Goal: Navigation & Orientation: Find specific page/section

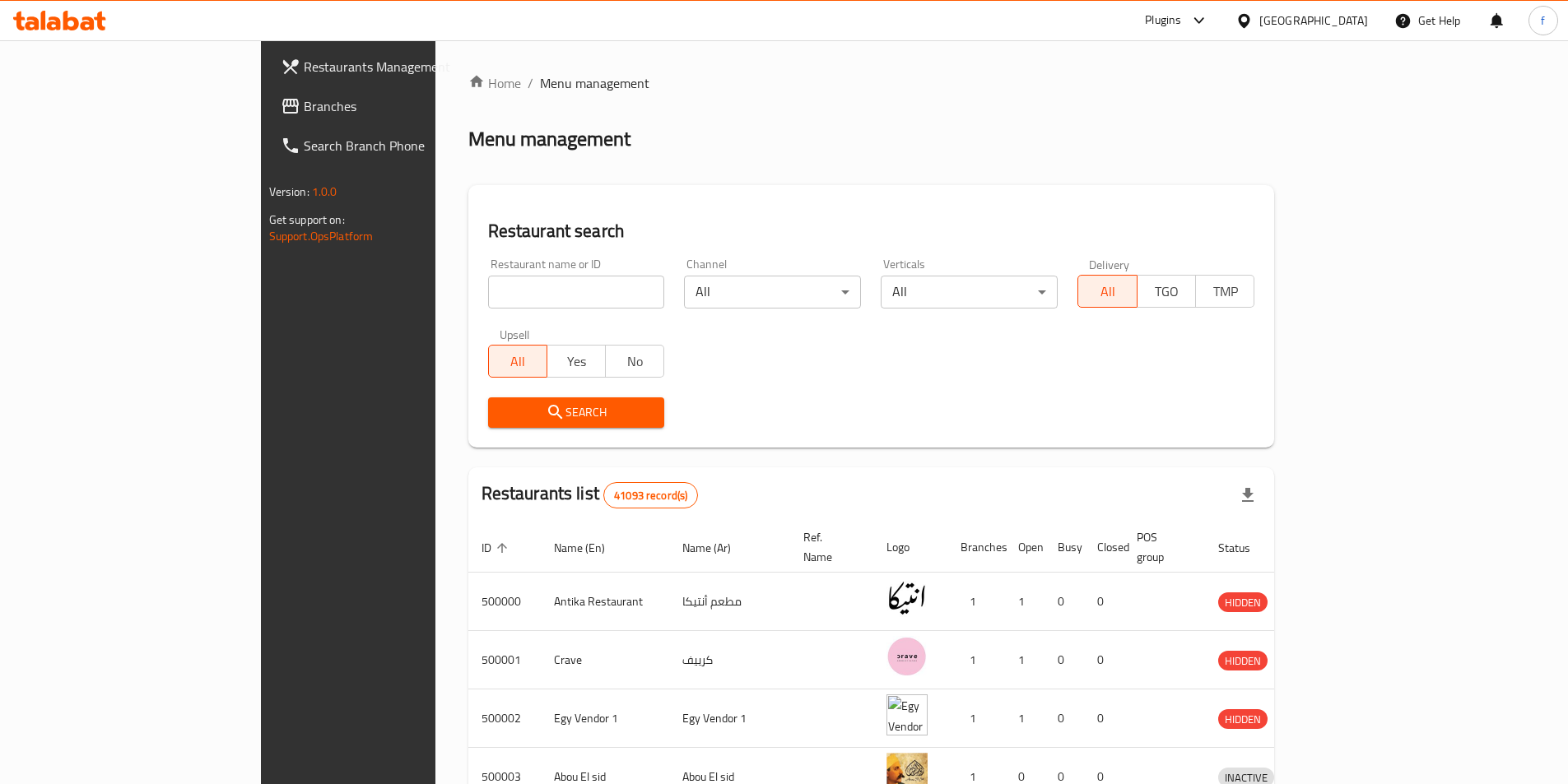
click at [1343, 35] on div "[GEOGRAPHIC_DATA]" at bounding box center [1302, 21] width 159 height 40
click at [1348, 30] on div "[GEOGRAPHIC_DATA]" at bounding box center [1302, 21] width 159 height 40
click at [1349, 15] on div "[GEOGRAPHIC_DATA]" at bounding box center [1313, 20] width 108 height 18
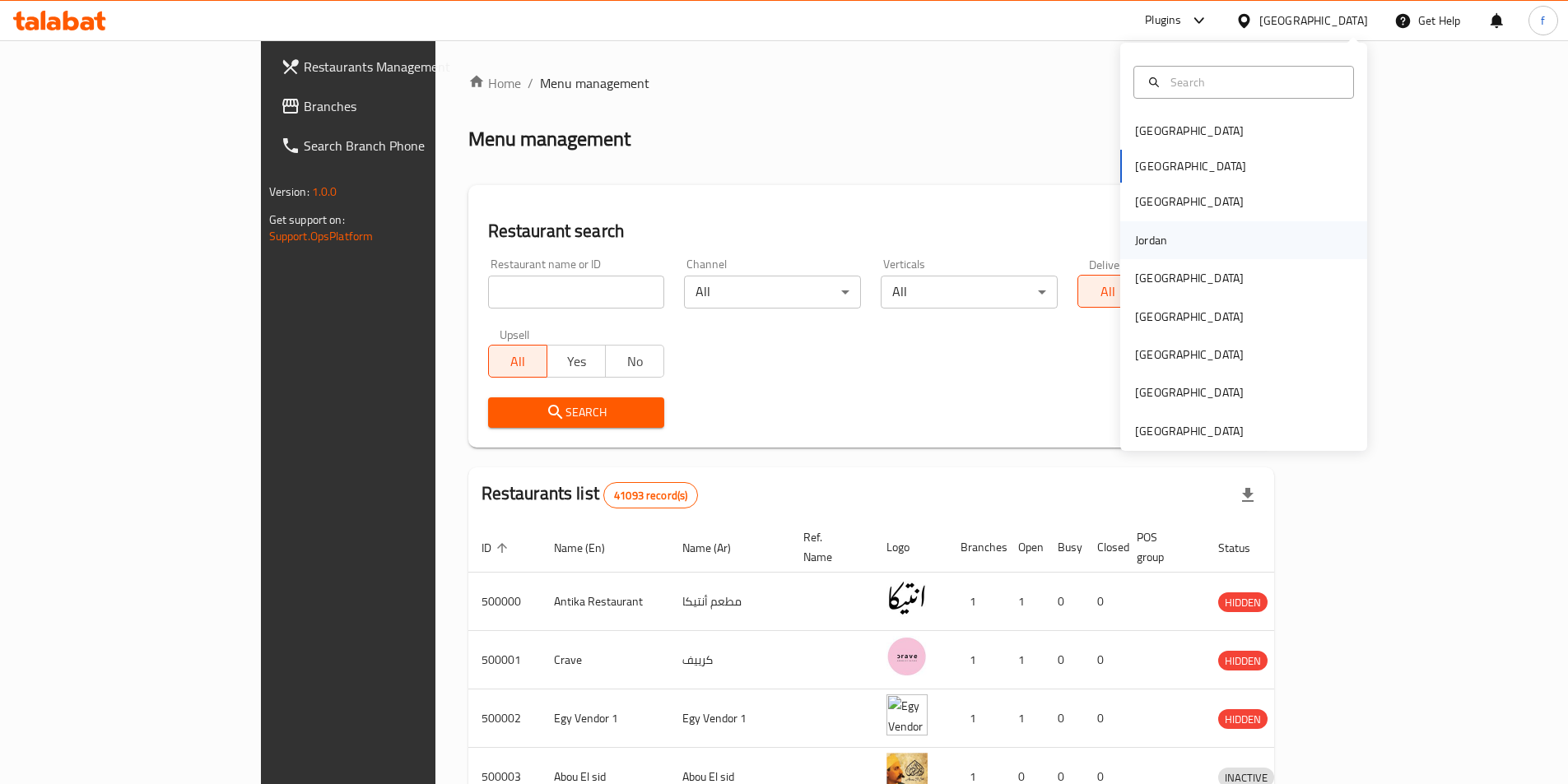
click at [1160, 236] on div "Jordan" at bounding box center [1150, 241] width 58 height 38
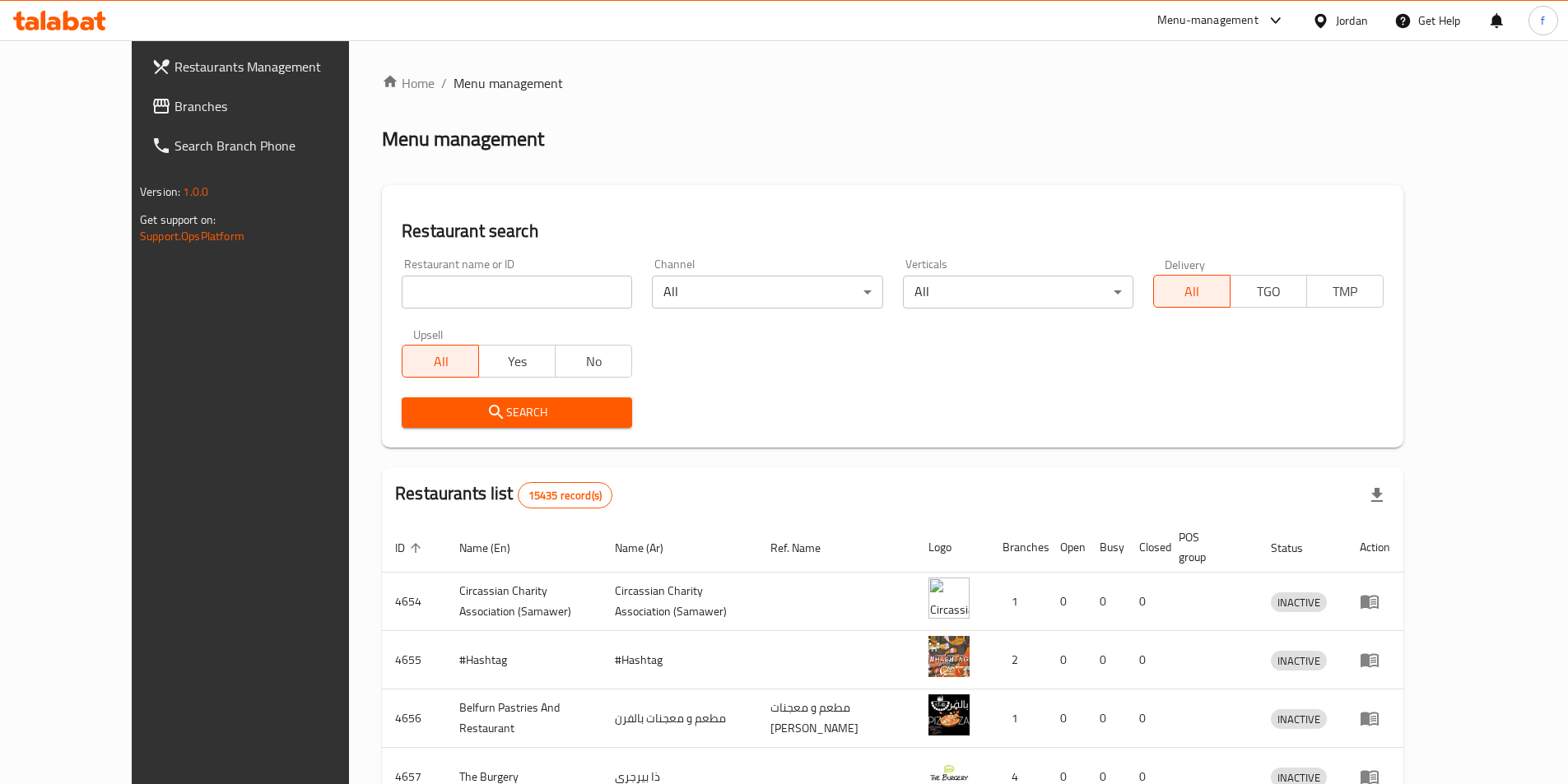
click at [174, 112] on span "Branches" at bounding box center [277, 106] width 206 height 20
